Goal: Task Accomplishment & Management: Manage account settings

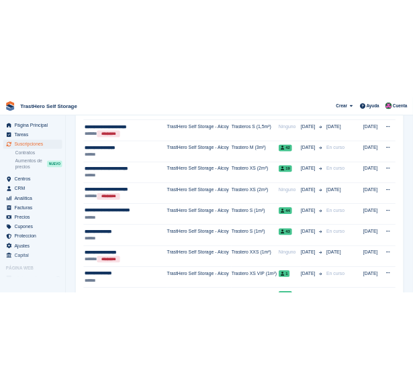
scroll to position [367, 0]
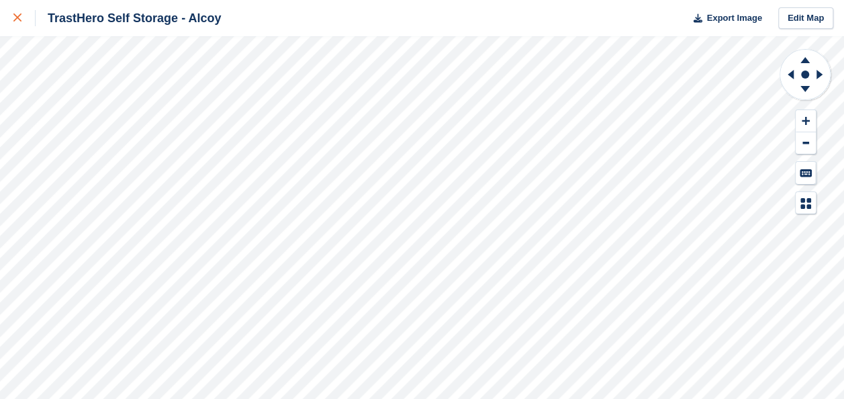
click at [16, 16] on icon at bounding box center [17, 17] width 8 height 8
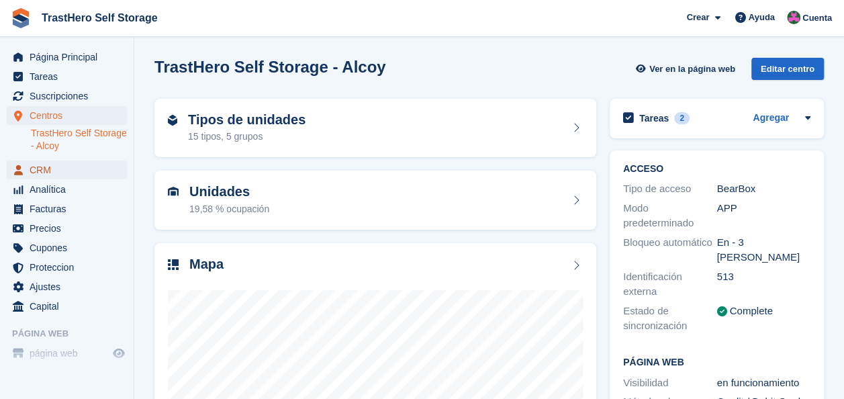
click at [68, 176] on span "CRM" at bounding box center [70, 169] width 81 height 19
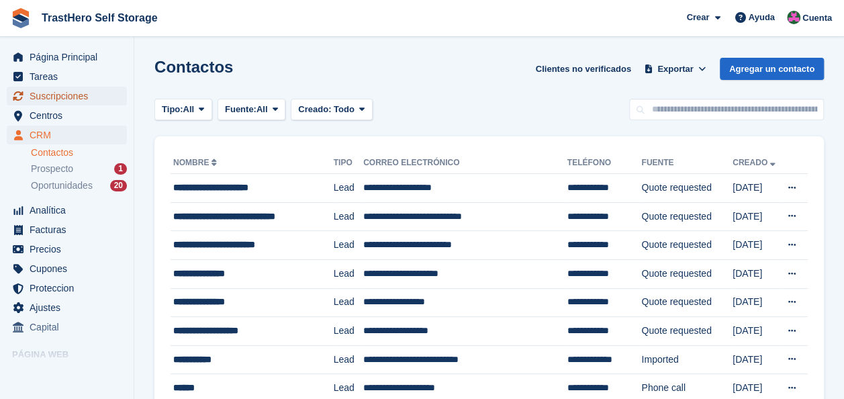
click at [78, 96] on span "Suscripciones" at bounding box center [70, 96] width 81 height 19
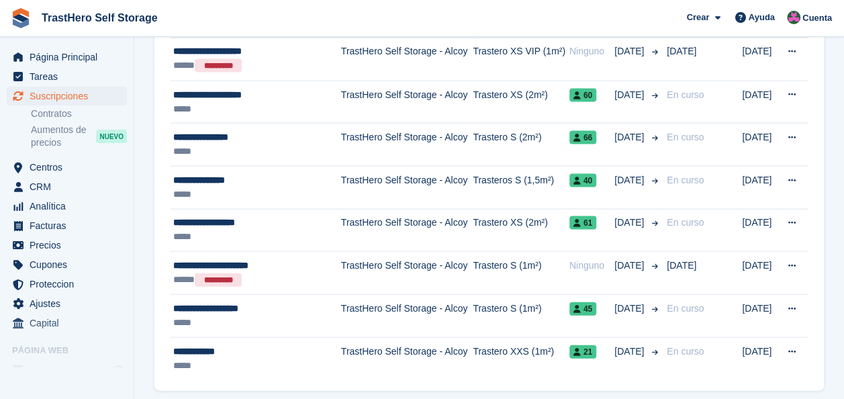
scroll to position [1361, 0]
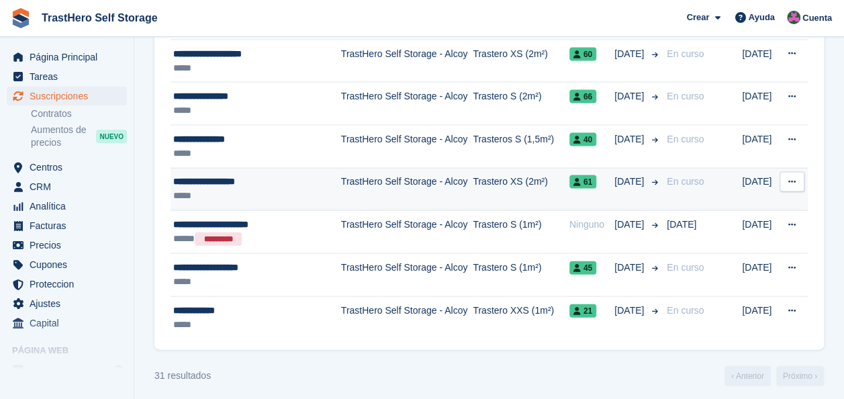
click at [288, 175] on div "**********" at bounding box center [253, 182] width 161 height 14
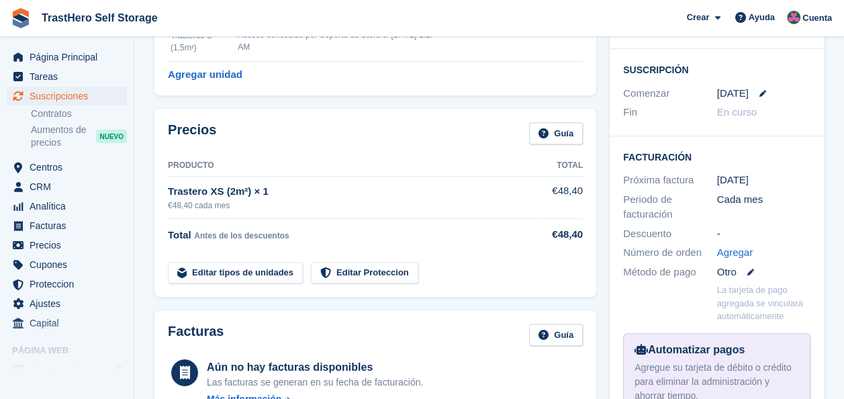
scroll to position [246, 0]
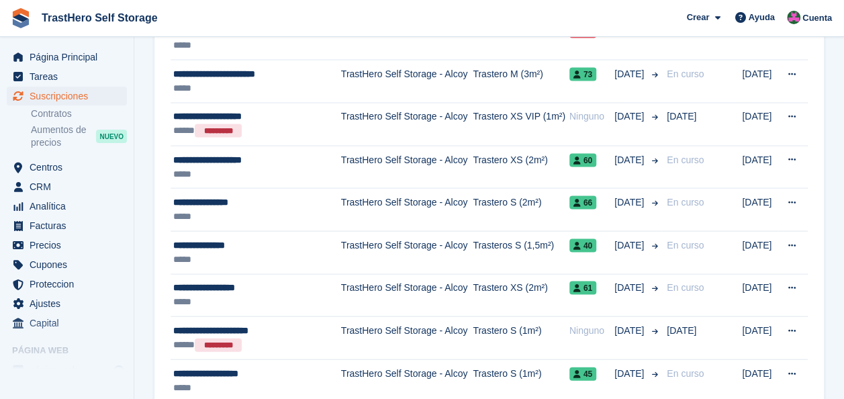
scroll to position [1228, 0]
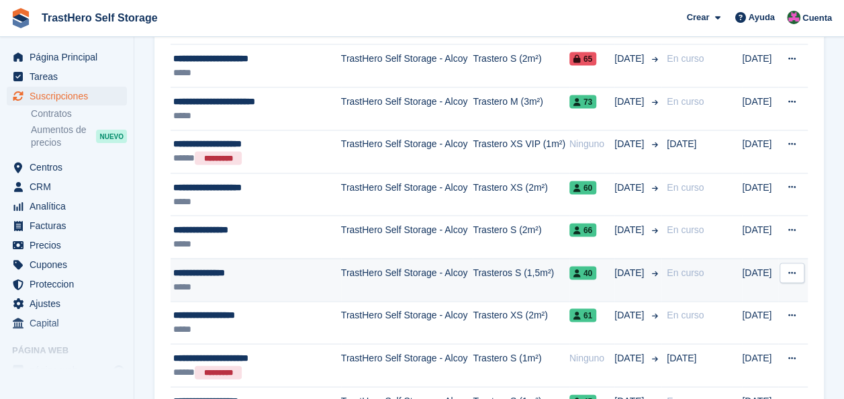
click at [319, 279] on div "*****" at bounding box center [253, 286] width 161 height 14
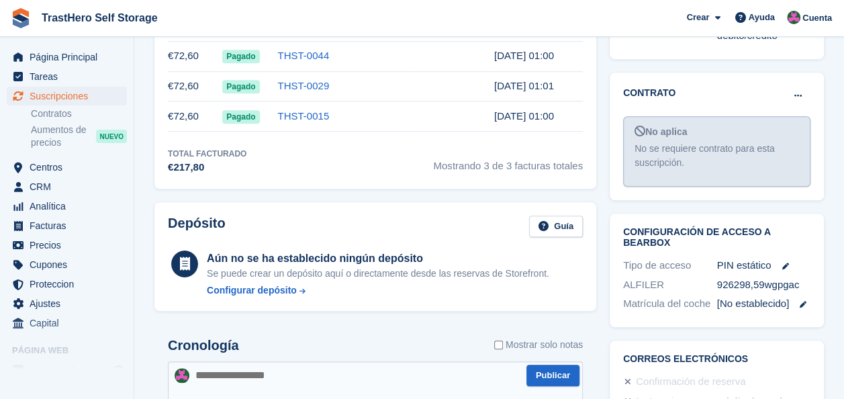
scroll to position [504, 0]
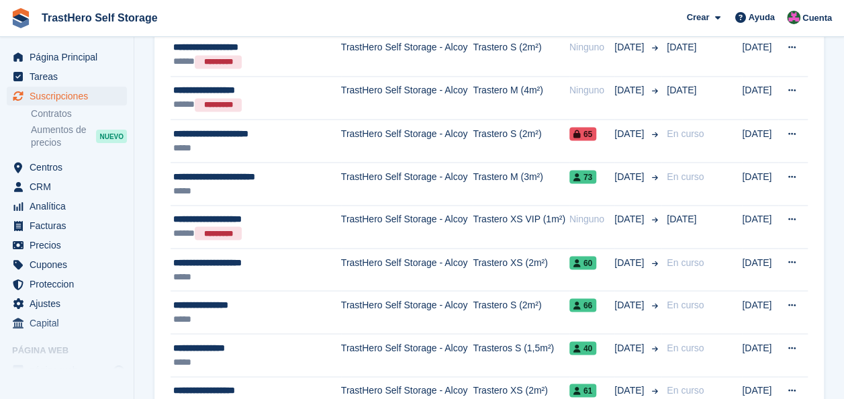
scroll to position [1151, 0]
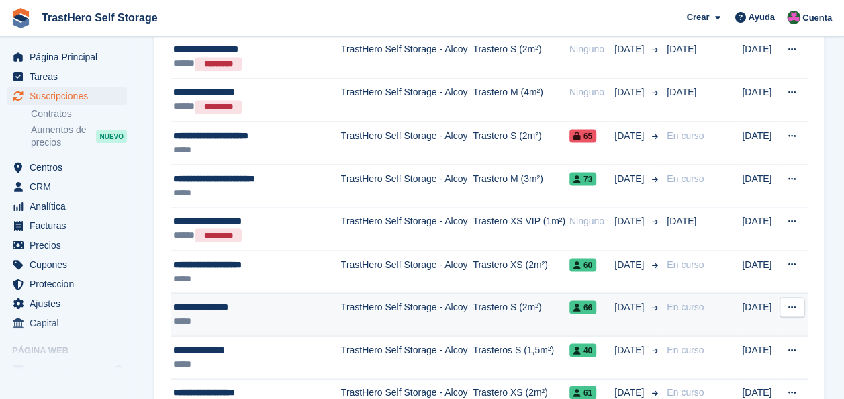
click at [633, 300] on span "[DATE]" at bounding box center [630, 307] width 32 height 14
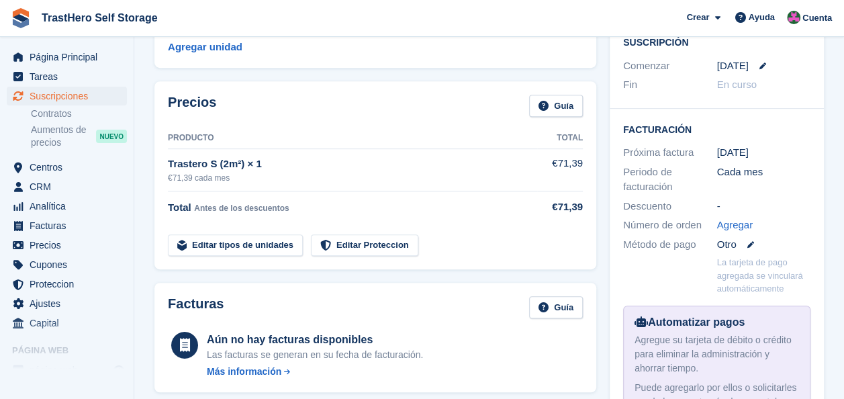
scroll to position [236, 0]
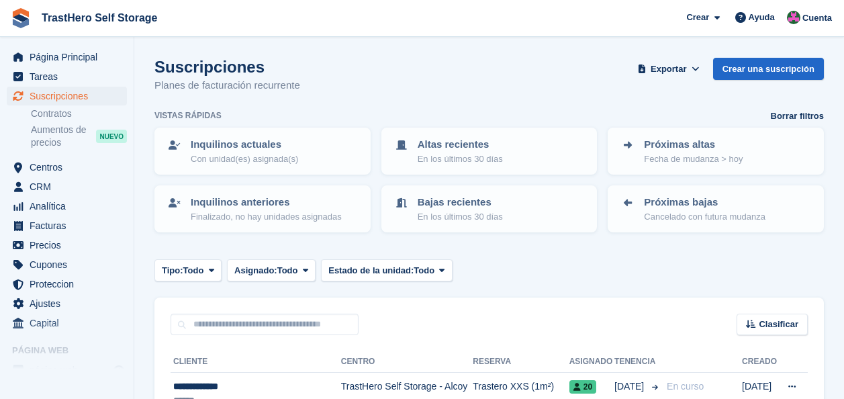
scroll to position [1151, 0]
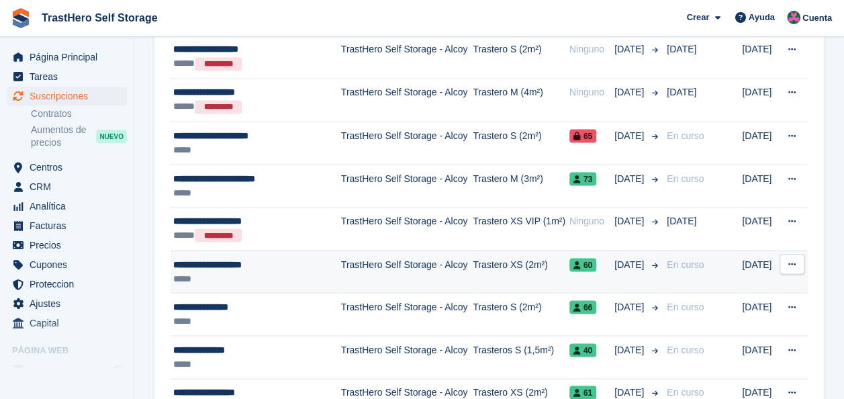
click at [289, 257] on div "**********" at bounding box center [253, 264] width 161 height 14
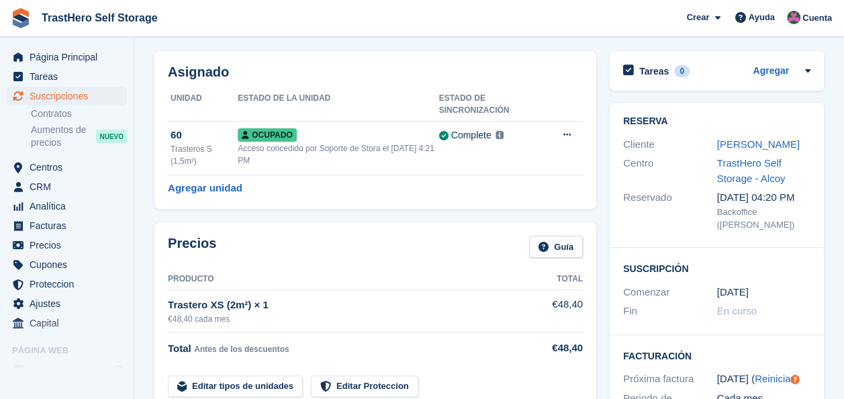
scroll to position [44, 0]
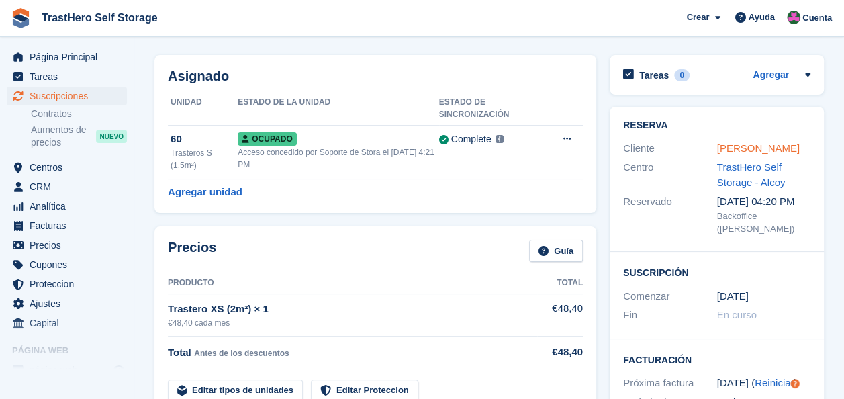
click at [768, 142] on link "[PERSON_NAME]" at bounding box center [758, 147] width 83 height 11
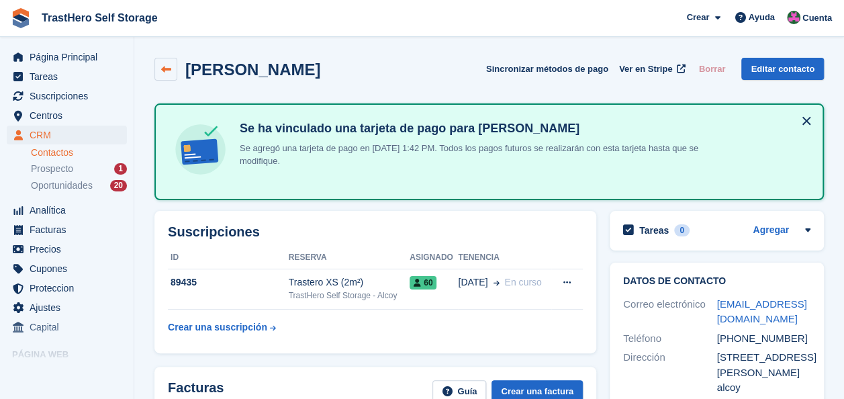
click at [156, 58] on link at bounding box center [165, 69] width 23 height 23
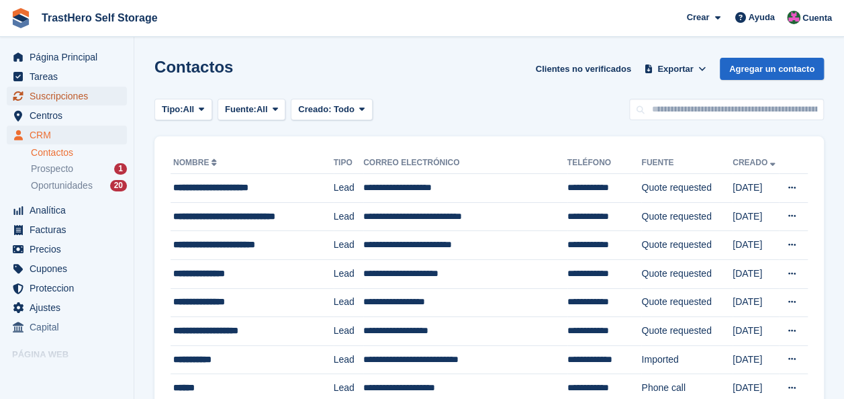
click at [91, 95] on span "Suscripciones" at bounding box center [70, 96] width 81 height 19
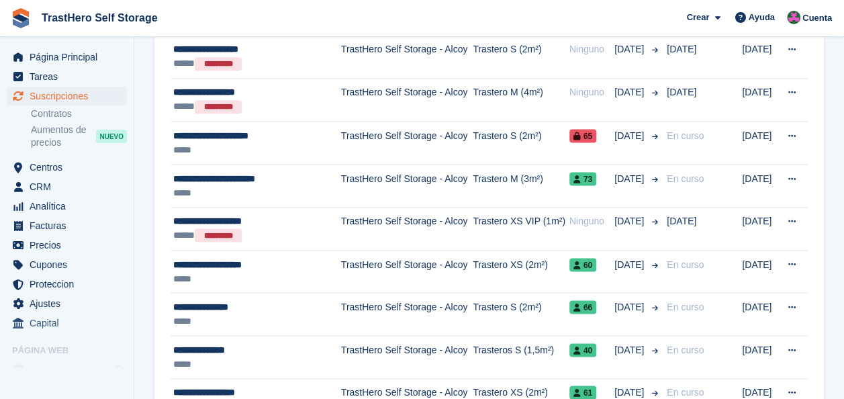
scroll to position [1093, 0]
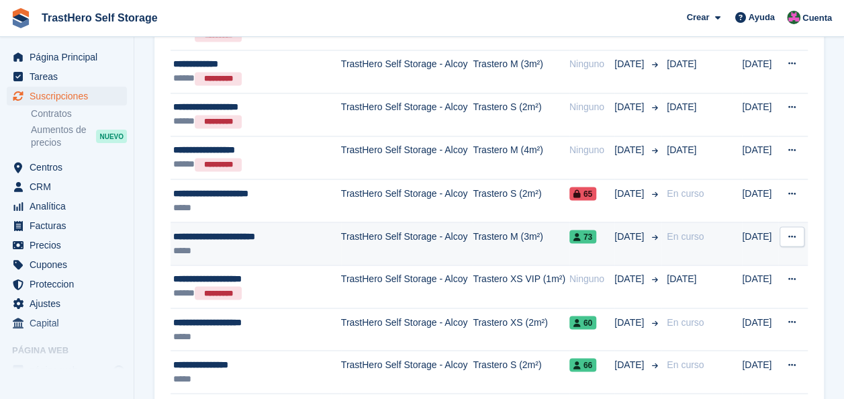
click at [583, 230] on span "73" at bounding box center [582, 236] width 27 height 13
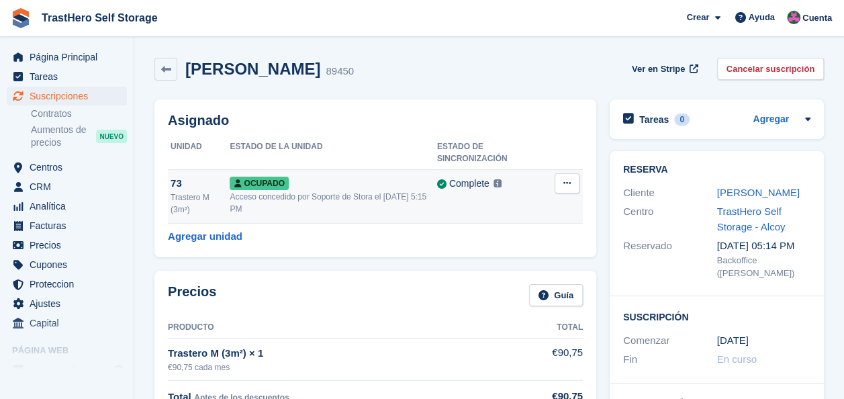
click at [261, 177] on span "Ocupado" at bounding box center [259, 183] width 58 height 13
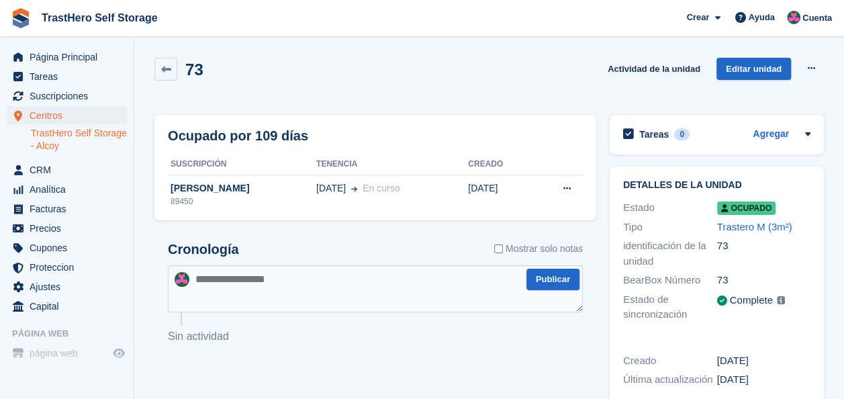
click at [762, 205] on span "Ocupado" at bounding box center [746, 207] width 58 height 13
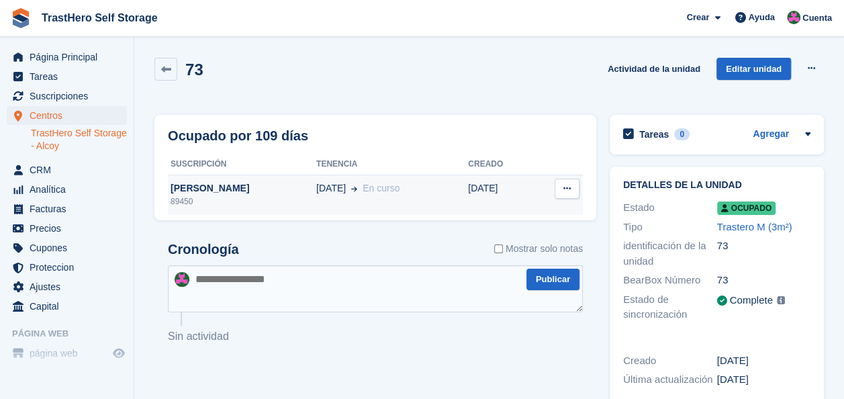
click at [564, 186] on icon at bounding box center [566, 188] width 7 height 9
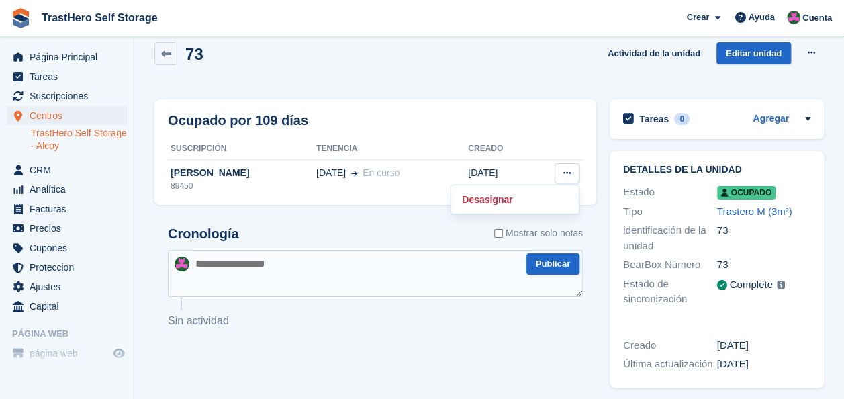
scroll to position [20, 0]
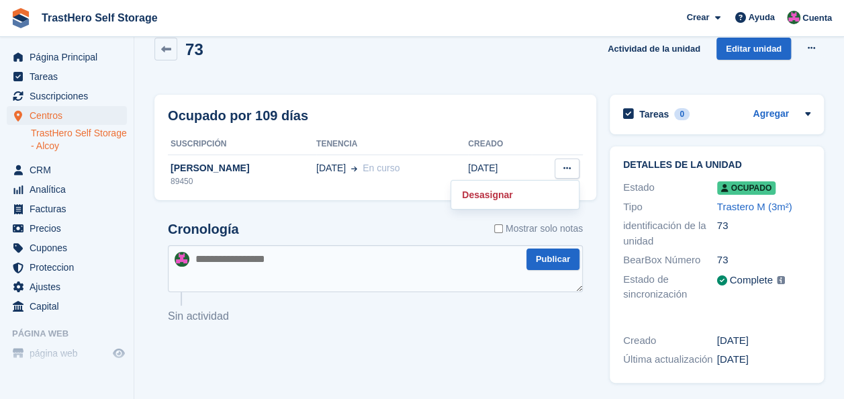
click at [770, 190] on span "Ocupado" at bounding box center [746, 187] width 58 height 13
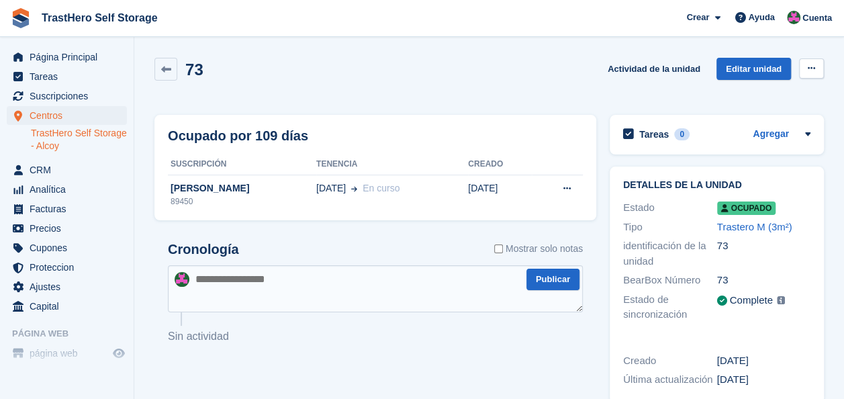
click at [811, 71] on icon at bounding box center [811, 68] width 7 height 9
click at [735, 87] on p "Bloquear" at bounding box center [759, 94] width 117 height 17
click at [713, 97] on p "Bloquear" at bounding box center [759, 94] width 117 height 17
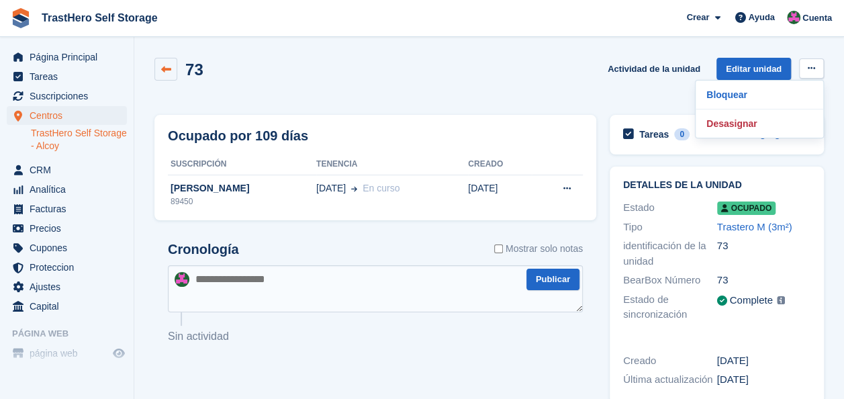
click at [168, 63] on link at bounding box center [165, 69] width 23 height 23
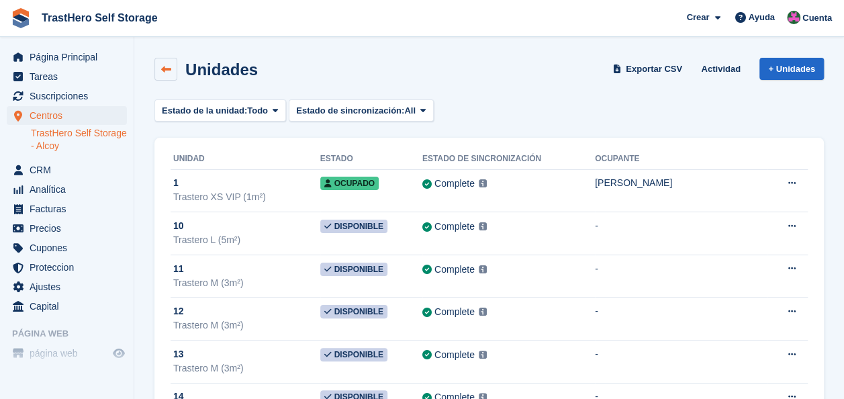
click at [158, 68] on link at bounding box center [165, 69] width 23 height 23
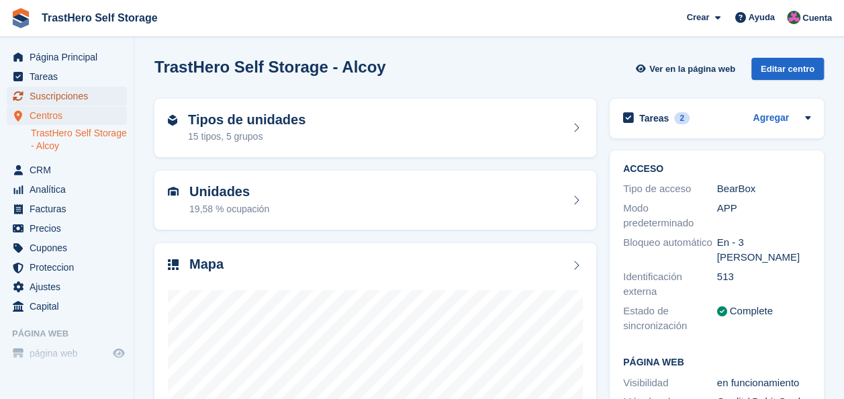
click at [111, 89] on link "Suscripciones" at bounding box center [67, 96] width 120 height 19
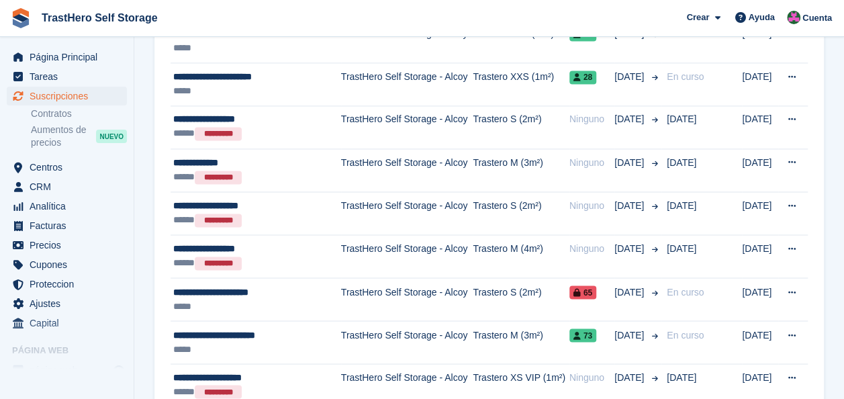
scroll to position [999, 0]
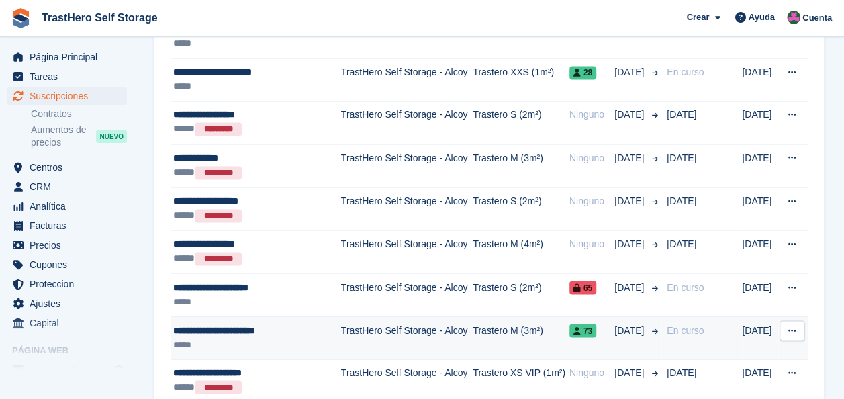
click at [469, 324] on td "TrastHero Self Storage - Alcoy" at bounding box center [407, 337] width 132 height 43
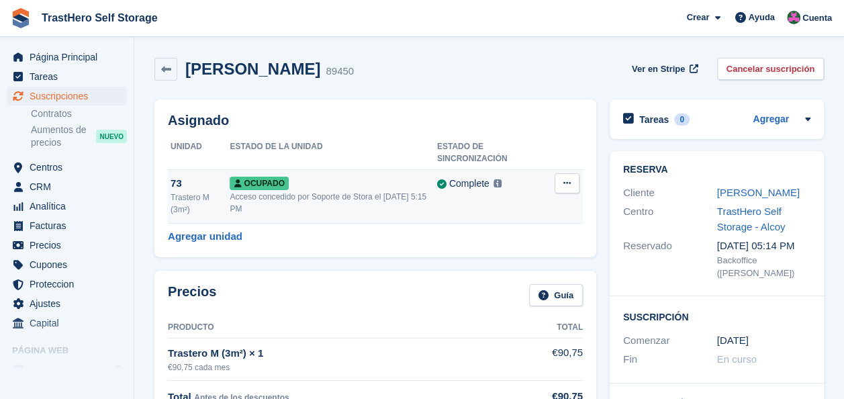
click at [252, 177] on span "Ocupado" at bounding box center [259, 183] width 58 height 13
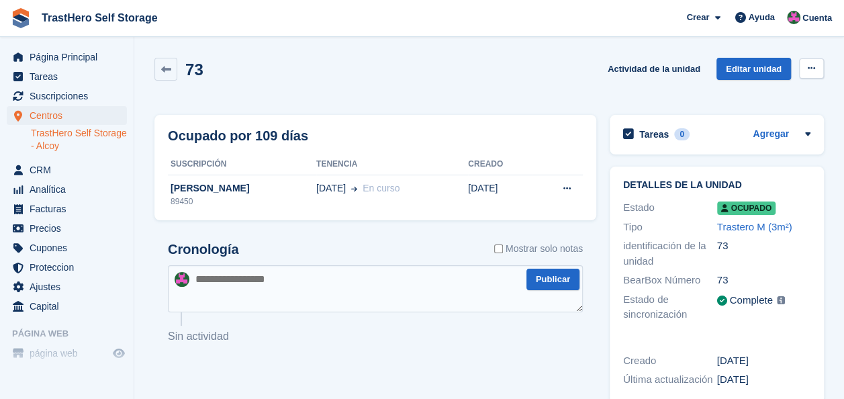
click at [813, 64] on icon at bounding box center [811, 68] width 7 height 9
click at [721, 94] on p "Bloquear" at bounding box center [759, 94] width 117 height 17
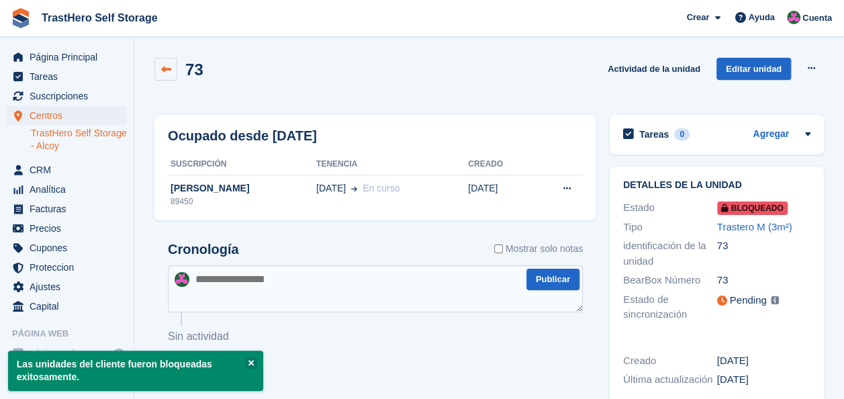
click at [164, 75] on link at bounding box center [165, 69] width 23 height 23
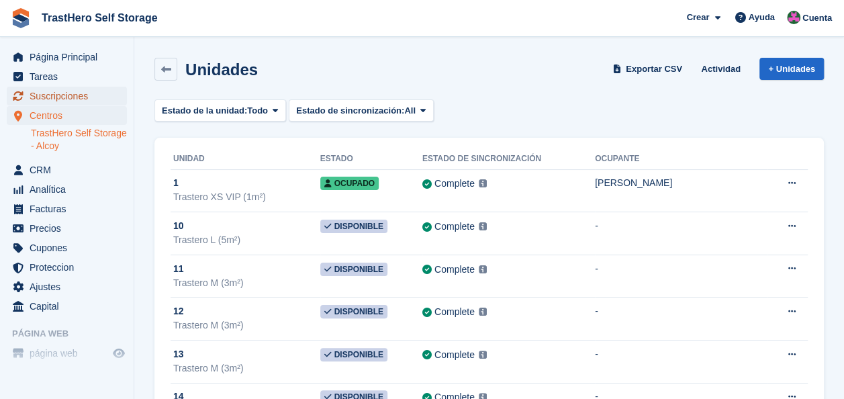
click at [70, 103] on span "Suscripciones" at bounding box center [70, 96] width 81 height 19
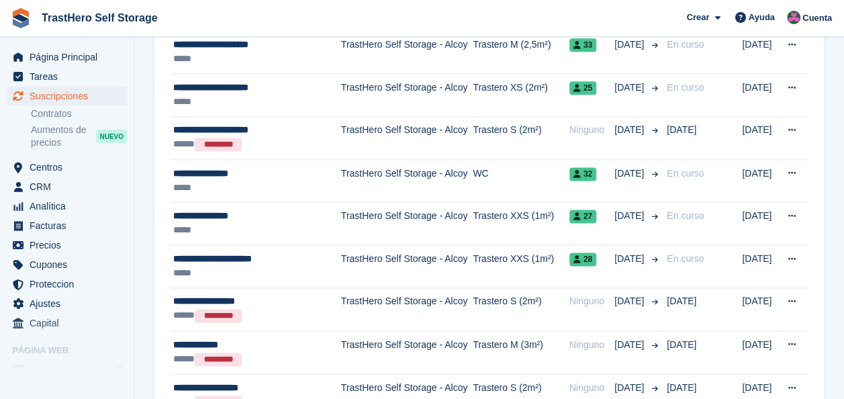
scroll to position [808, 0]
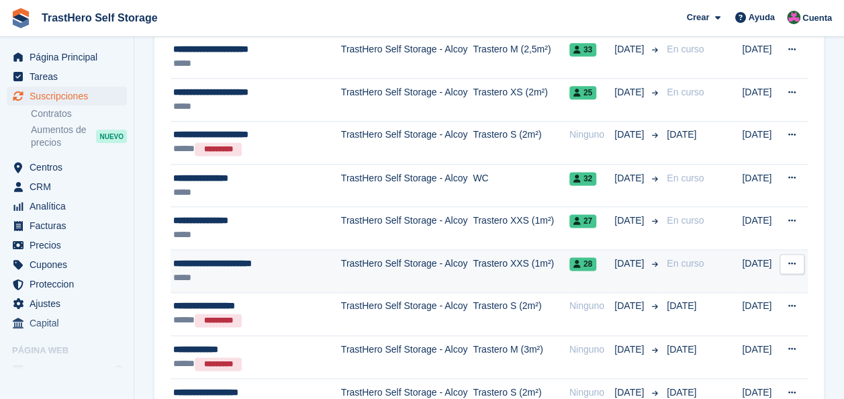
click at [264, 257] on div "**********" at bounding box center [253, 264] width 161 height 14
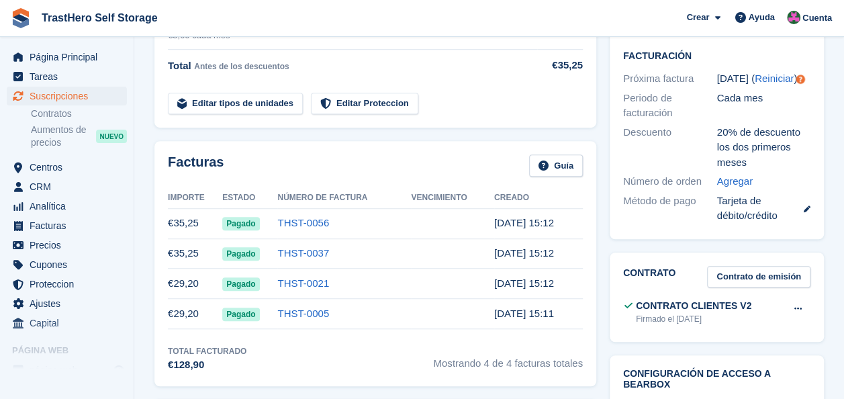
scroll to position [102, 0]
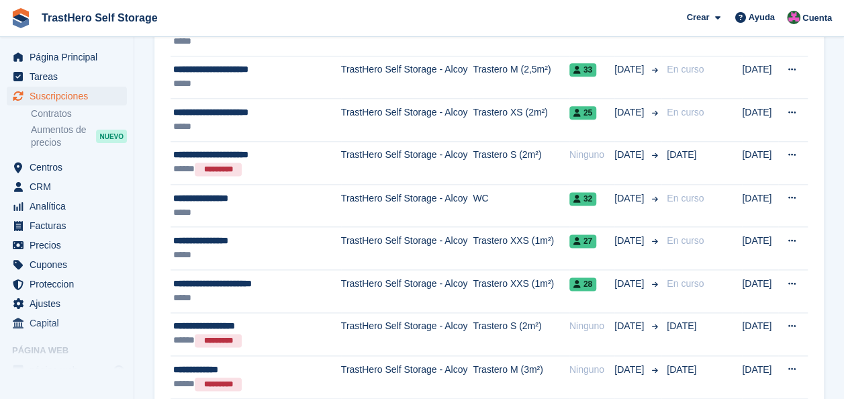
scroll to position [786, 0]
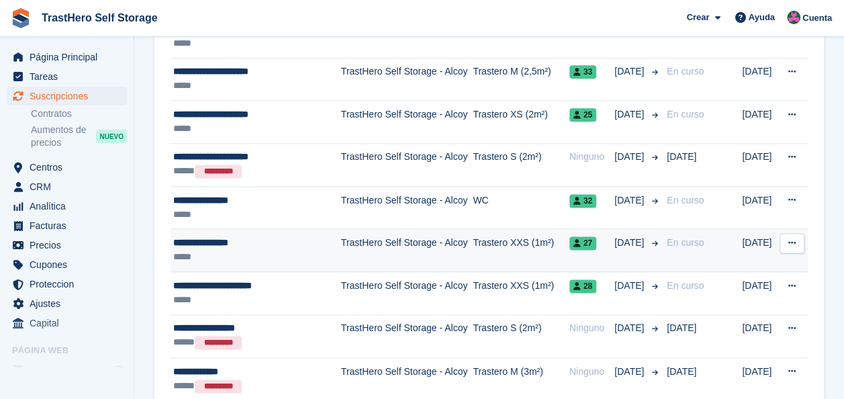
click at [369, 250] on td "TrastHero Self Storage - Alcoy" at bounding box center [407, 250] width 132 height 43
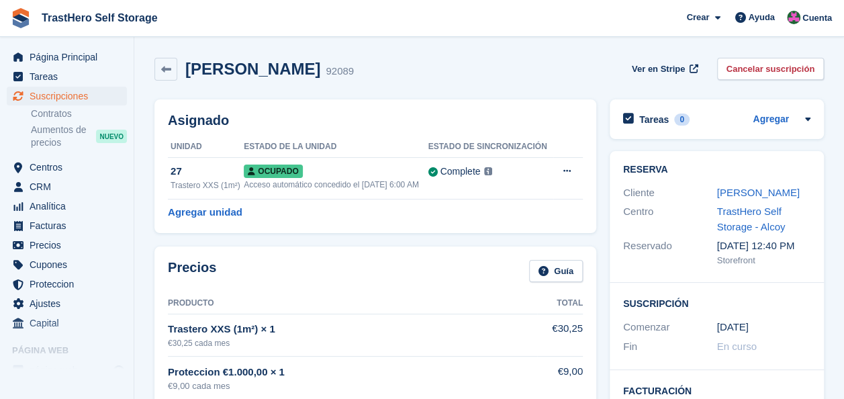
click at [153, 66] on div "Mariano Olaechea 92089 Ver en Stripe Cancelar suscripción" at bounding box center [489, 72] width 683 height 42
click at [161, 68] on icon at bounding box center [166, 69] width 10 height 10
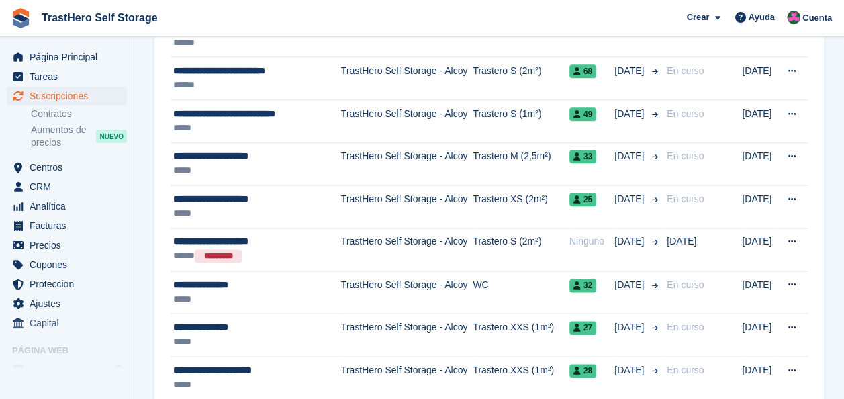
scroll to position [696, 0]
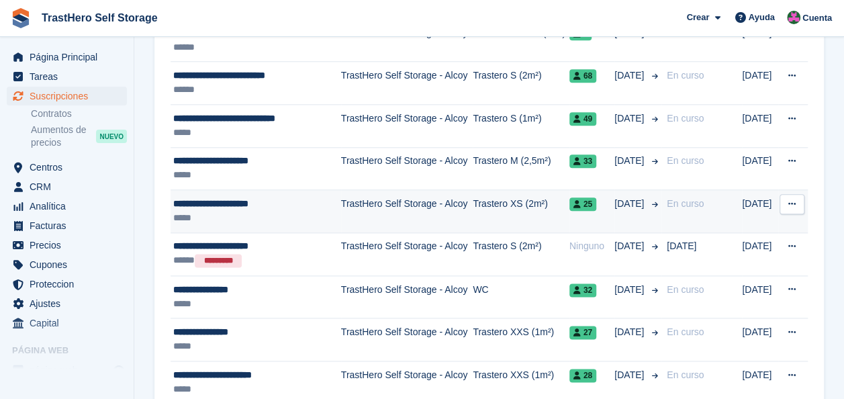
click at [341, 195] on td "TrastHero Self Storage - Alcoy" at bounding box center [407, 211] width 132 height 43
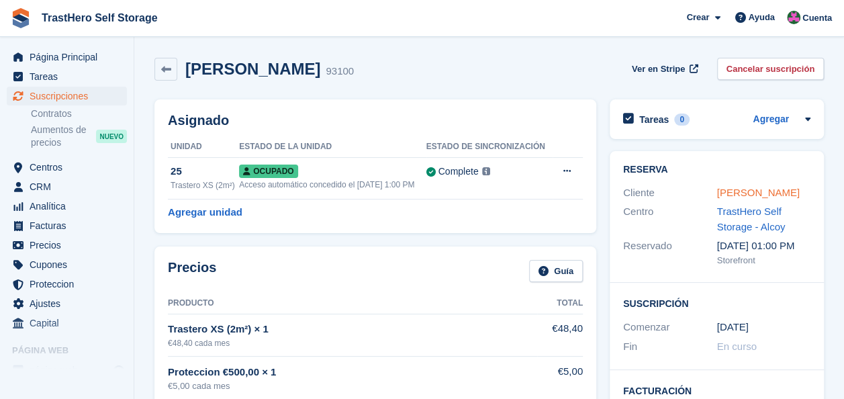
click at [753, 195] on link "María Almodóvar Macias" at bounding box center [758, 192] width 83 height 11
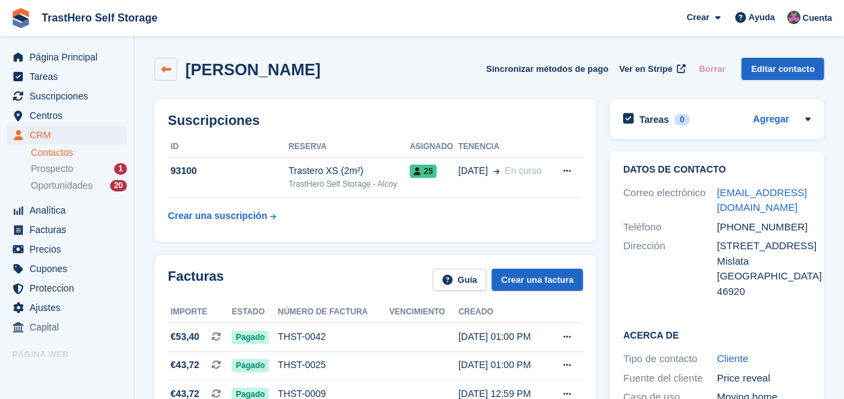
click at [169, 67] on icon at bounding box center [166, 69] width 10 height 10
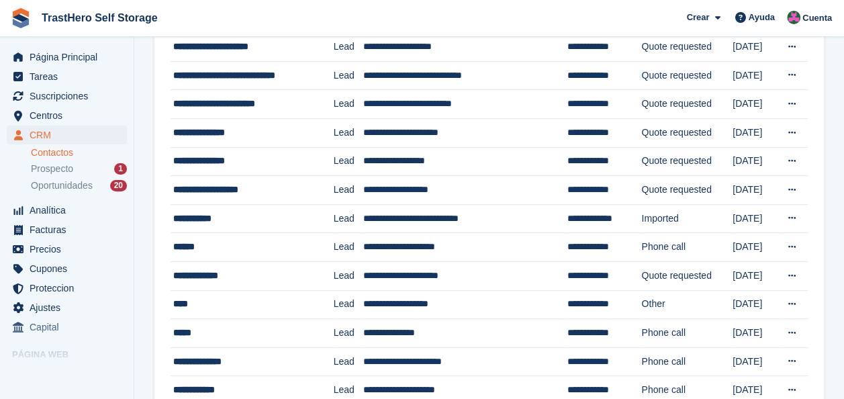
scroll to position [149, 0]
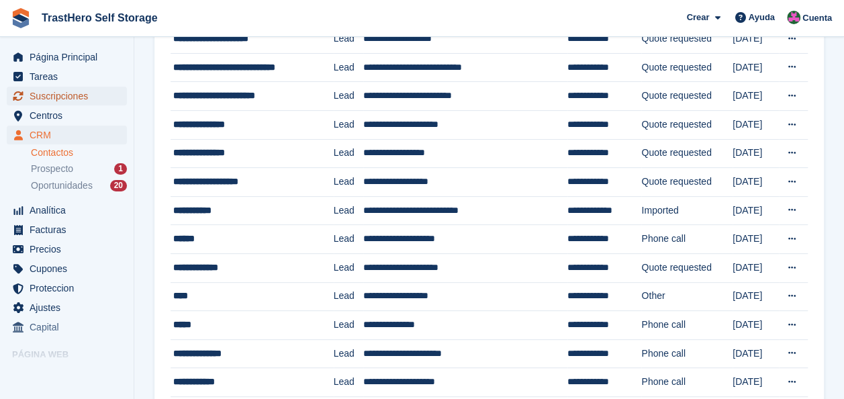
click at [59, 90] on span "Suscripciones" at bounding box center [70, 96] width 81 height 19
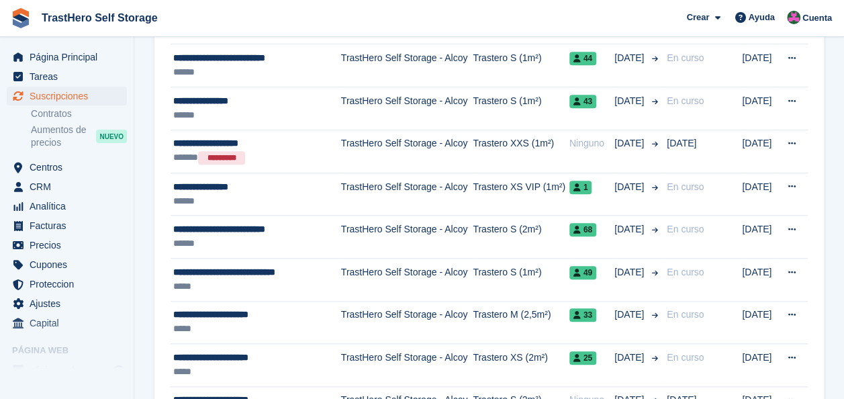
scroll to position [533, 0]
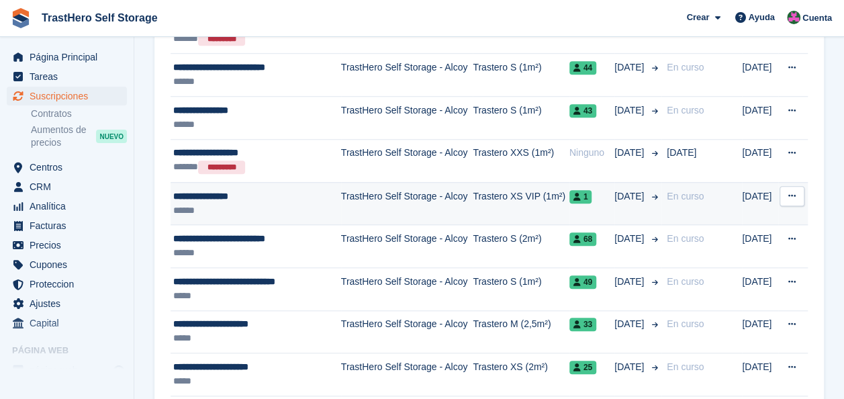
click at [287, 196] on div "**********" at bounding box center [253, 196] width 161 height 14
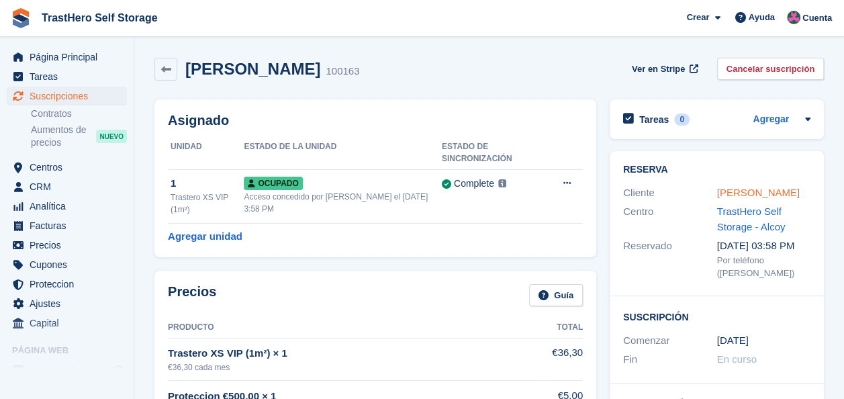
click at [737, 187] on link "Ana Gómez Torres" at bounding box center [758, 192] width 83 height 11
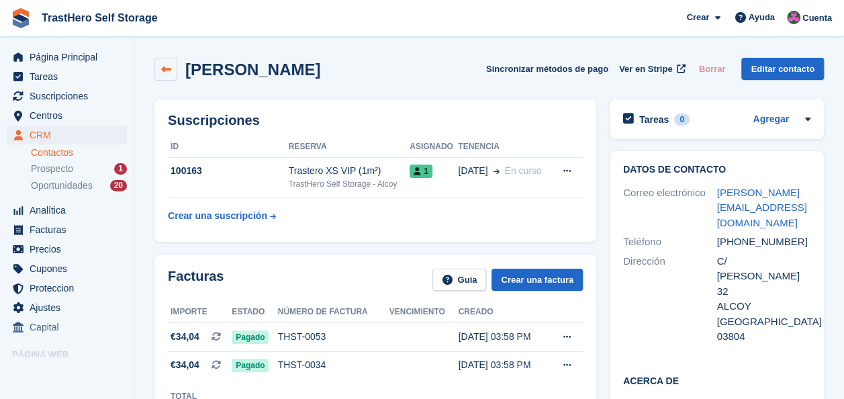
click at [169, 73] on icon at bounding box center [166, 69] width 10 height 10
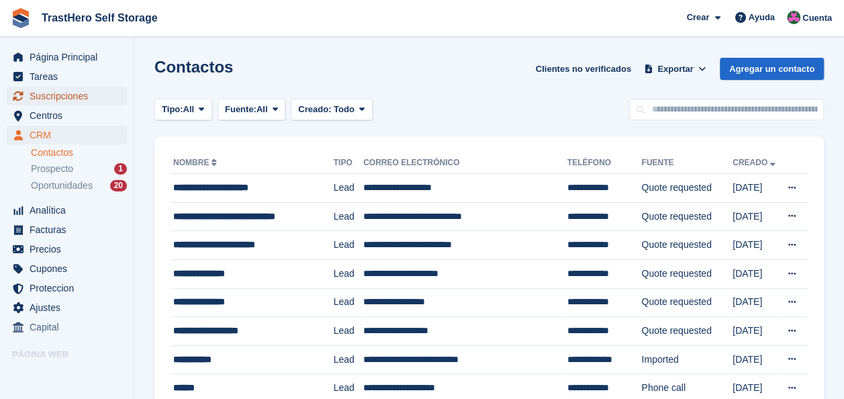
click at [48, 93] on span "Suscripciones" at bounding box center [70, 96] width 81 height 19
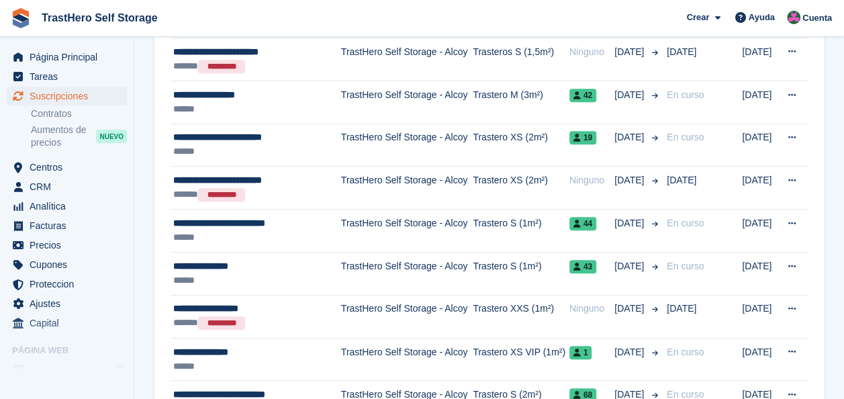
scroll to position [385, 0]
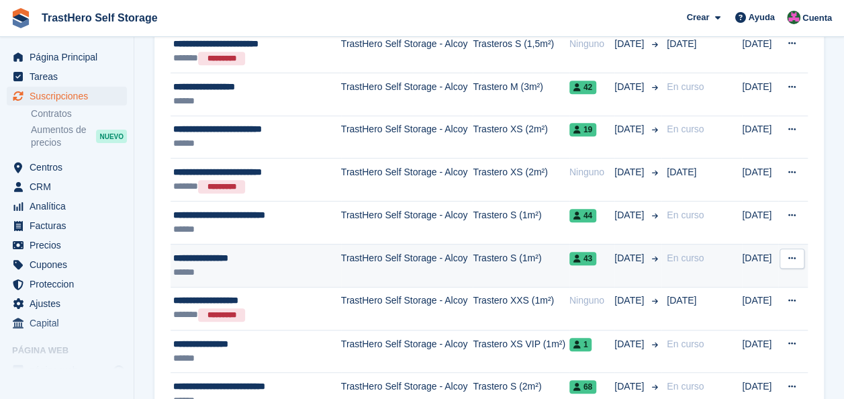
click at [375, 250] on td "TrastHero Self Storage - Alcoy" at bounding box center [407, 265] width 132 height 43
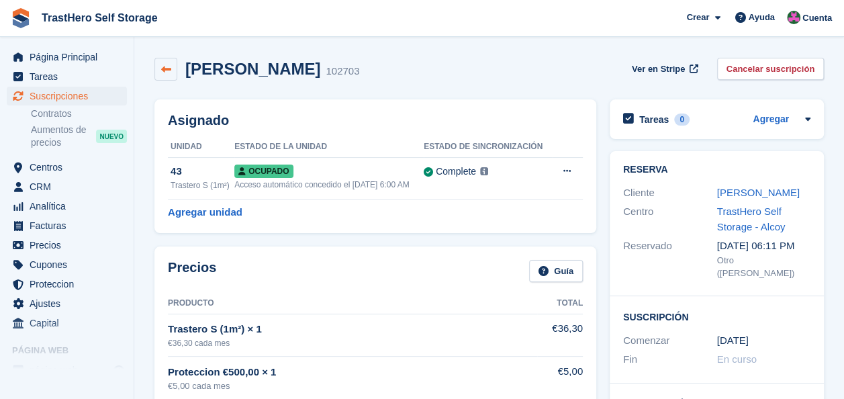
click at [156, 64] on link at bounding box center [165, 69] width 23 height 23
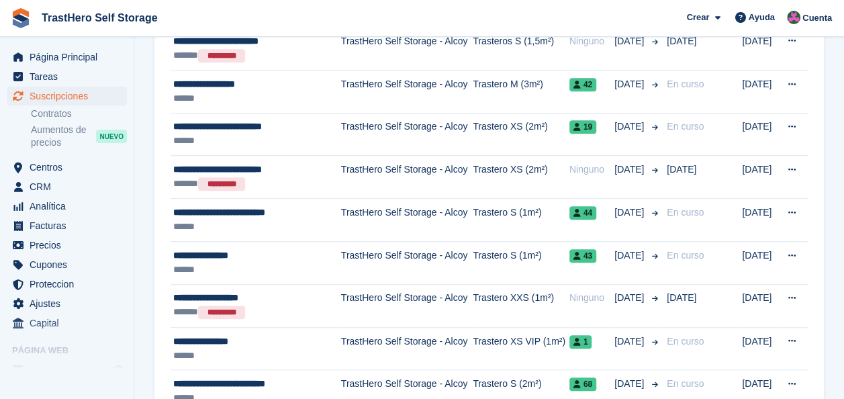
scroll to position [373, 0]
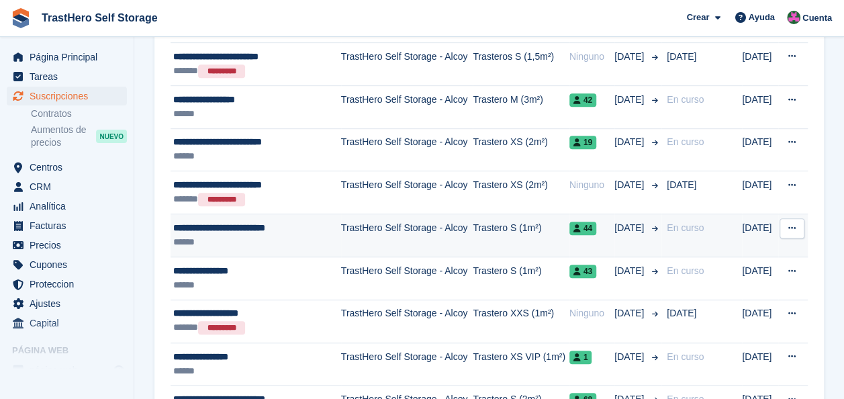
click at [442, 228] on td "TrastHero Self Storage - Alcoy" at bounding box center [407, 235] width 132 height 43
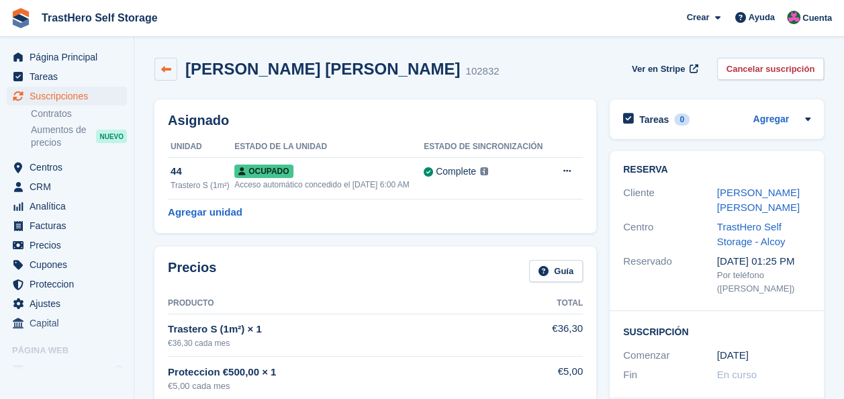
click at [163, 71] on icon at bounding box center [166, 69] width 10 height 10
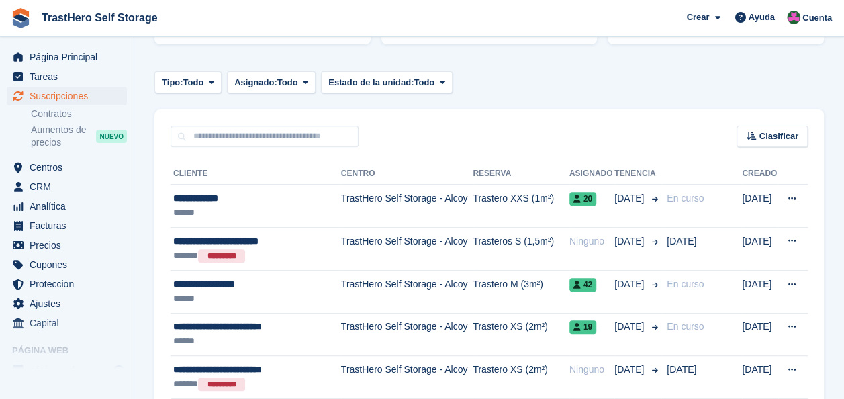
scroll to position [191, 0]
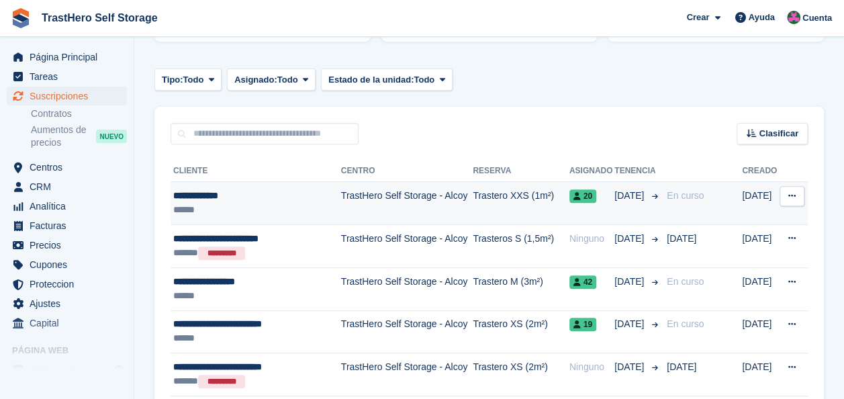
click at [486, 196] on td "Trastero XXS (1m²)" at bounding box center [521, 203] width 96 height 43
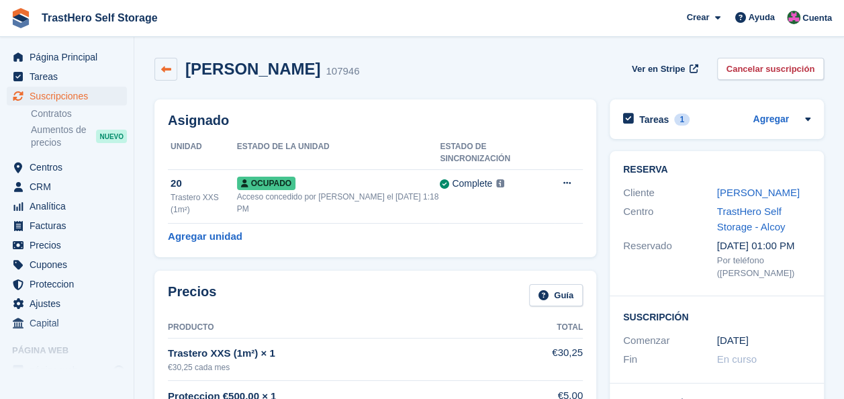
click at [168, 73] on icon at bounding box center [166, 69] width 10 height 10
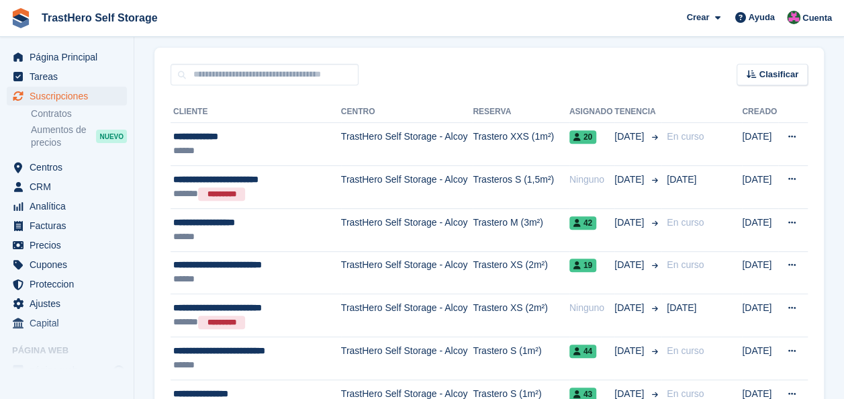
scroll to position [252, 0]
